Goal: Entertainment & Leisure: Consume media (video, audio)

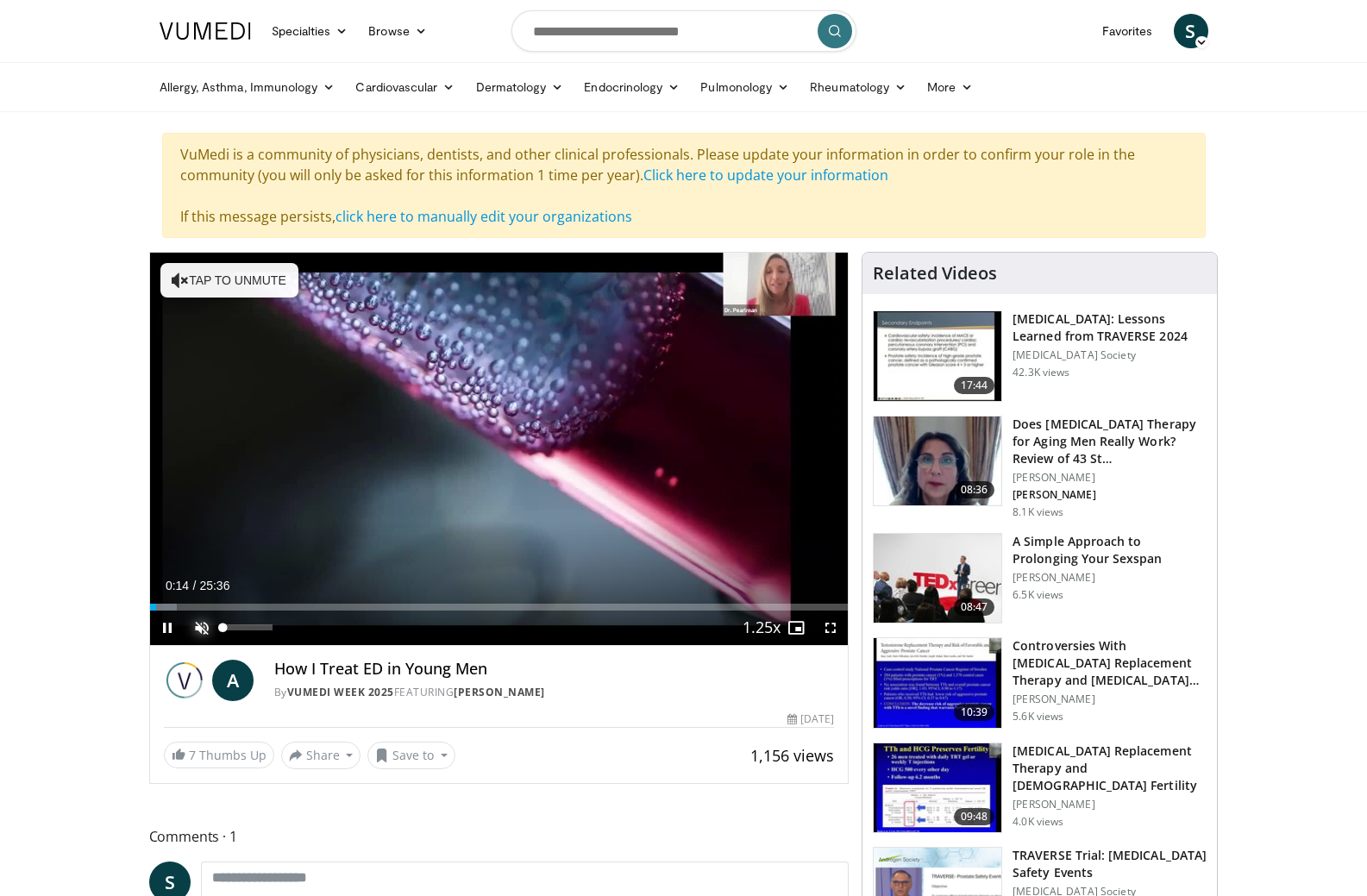
click at [194, 628] on span "Video Player" at bounding box center [202, 628] width 35 height 35
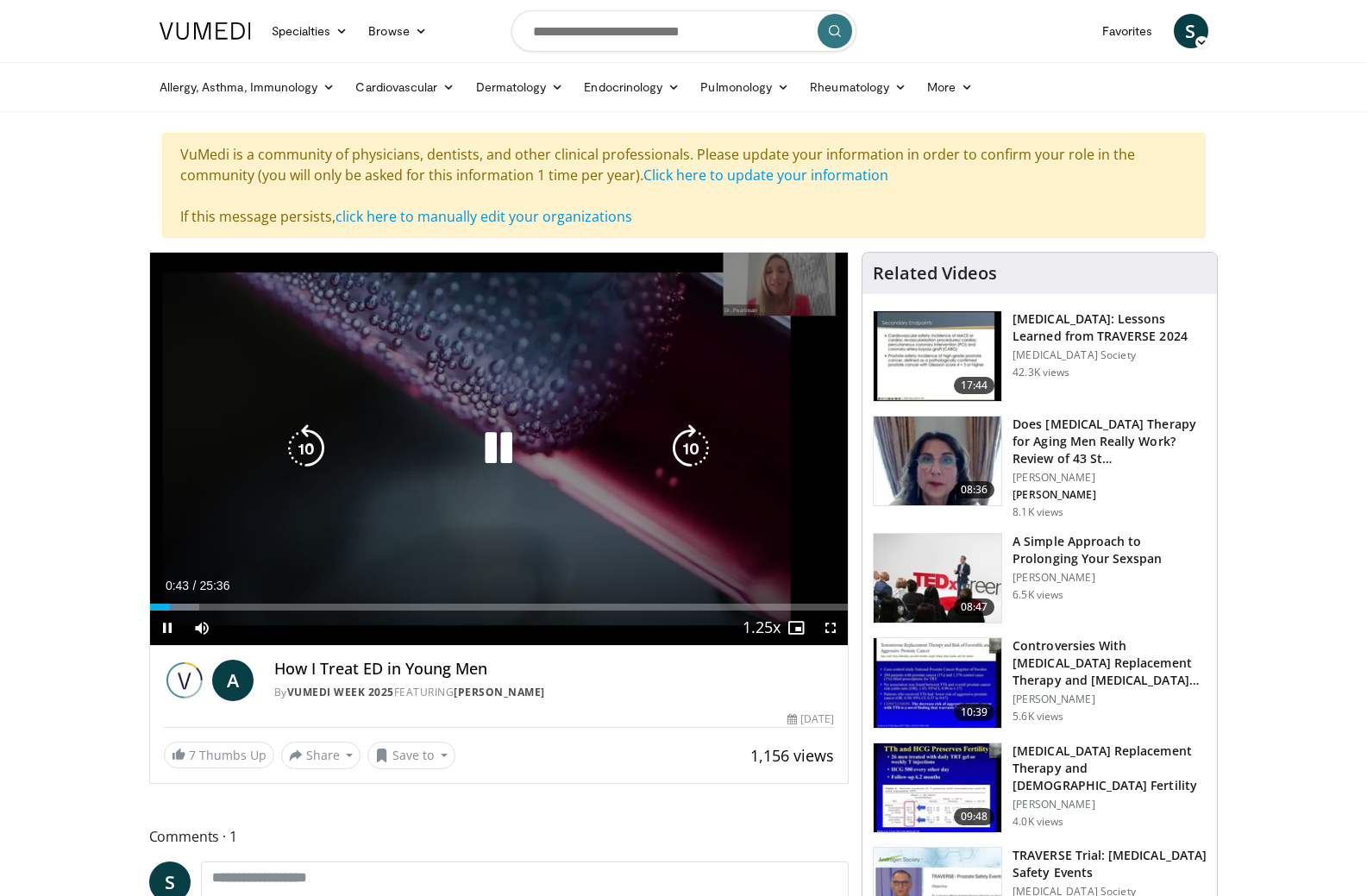
click at [372, 493] on div "10 seconds Tap to unmute" at bounding box center [499, 449] width 699 height 392
